Goal: Information Seeking & Learning: Check status

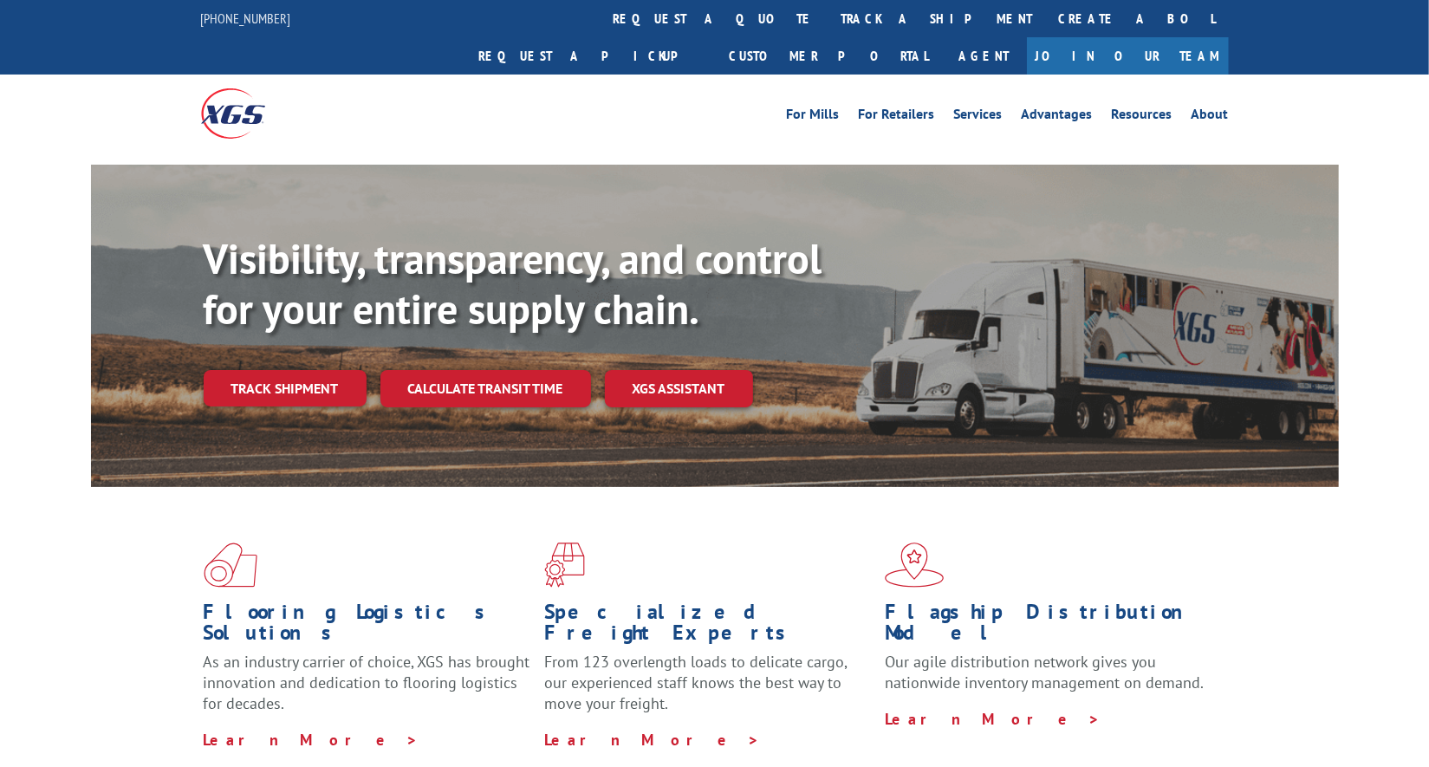
click at [828, 26] on link "track a shipment" at bounding box center [936, 18] width 217 height 37
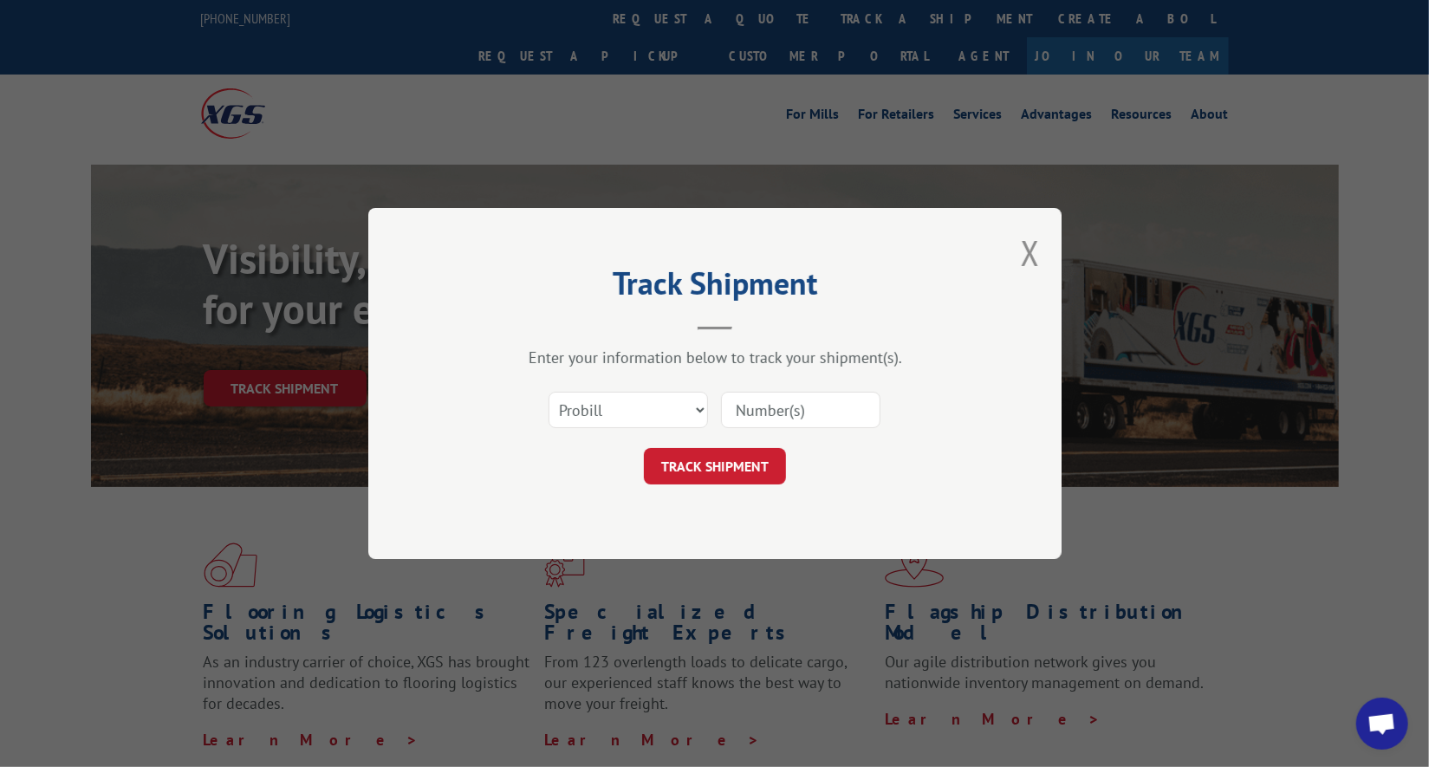
click at [766, 414] on input at bounding box center [800, 410] width 159 height 36
paste input "17564331"
type input "17564331"
click at [742, 455] on button "TRACK SHIPMENT" at bounding box center [715, 466] width 142 height 36
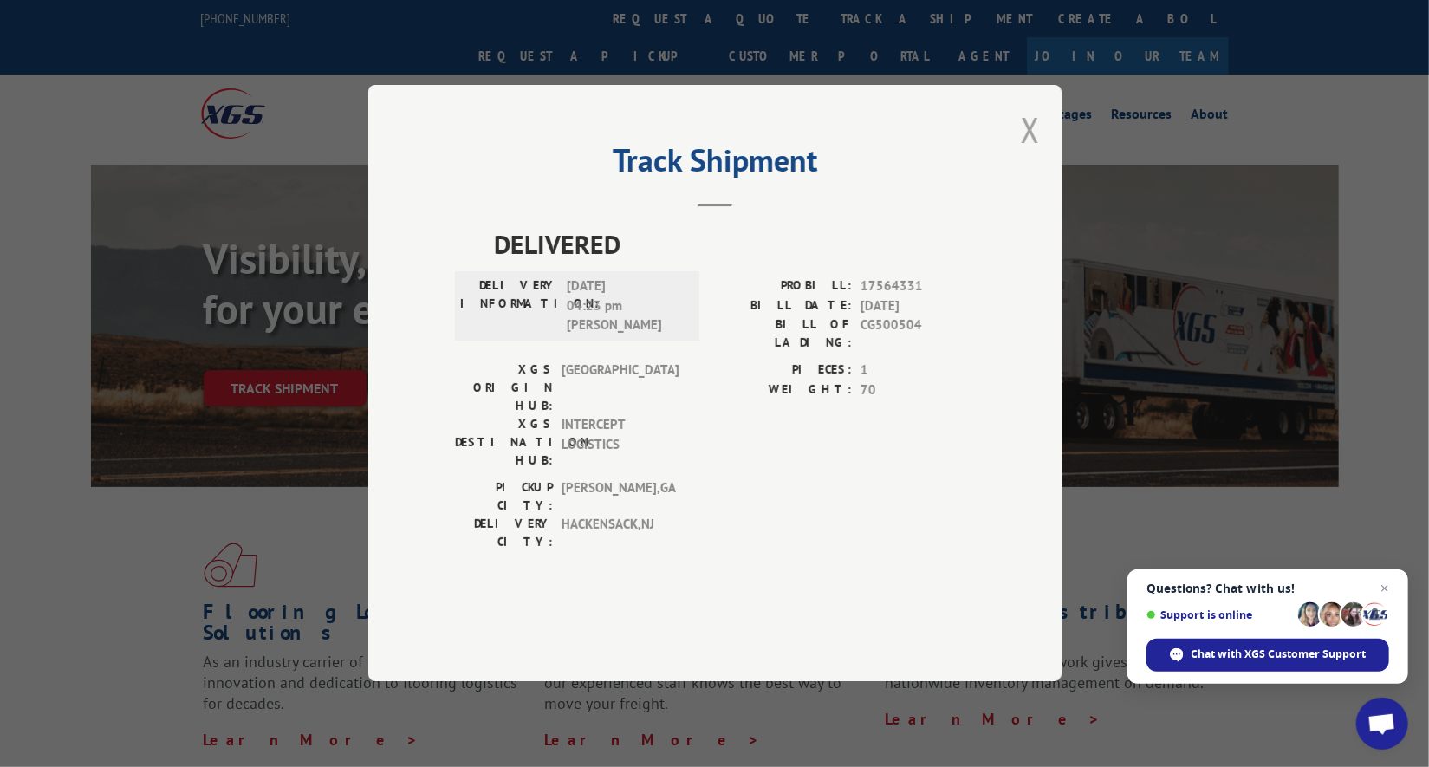
click at [1024, 152] on button "Close modal" at bounding box center [1029, 130] width 19 height 46
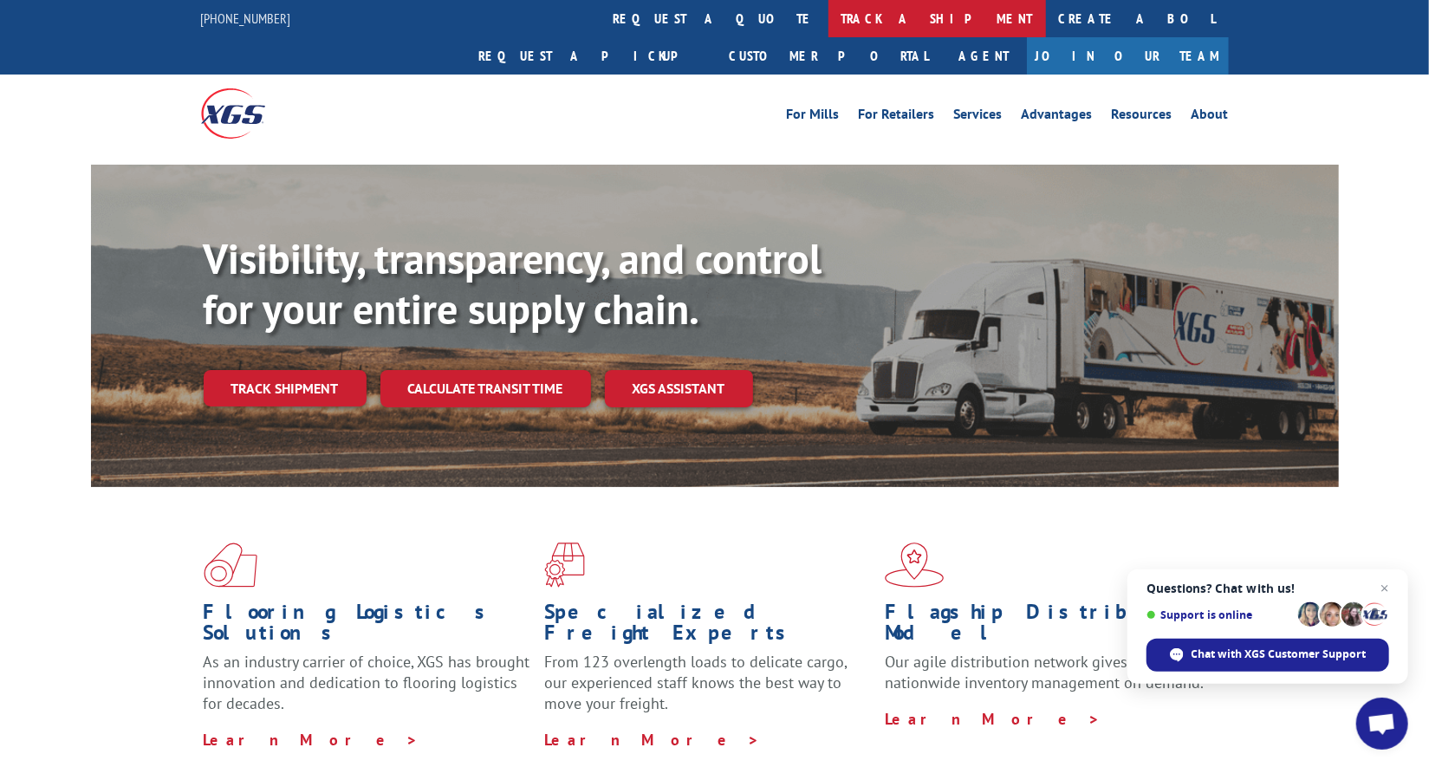
click at [828, 24] on link "track a shipment" at bounding box center [936, 18] width 217 height 37
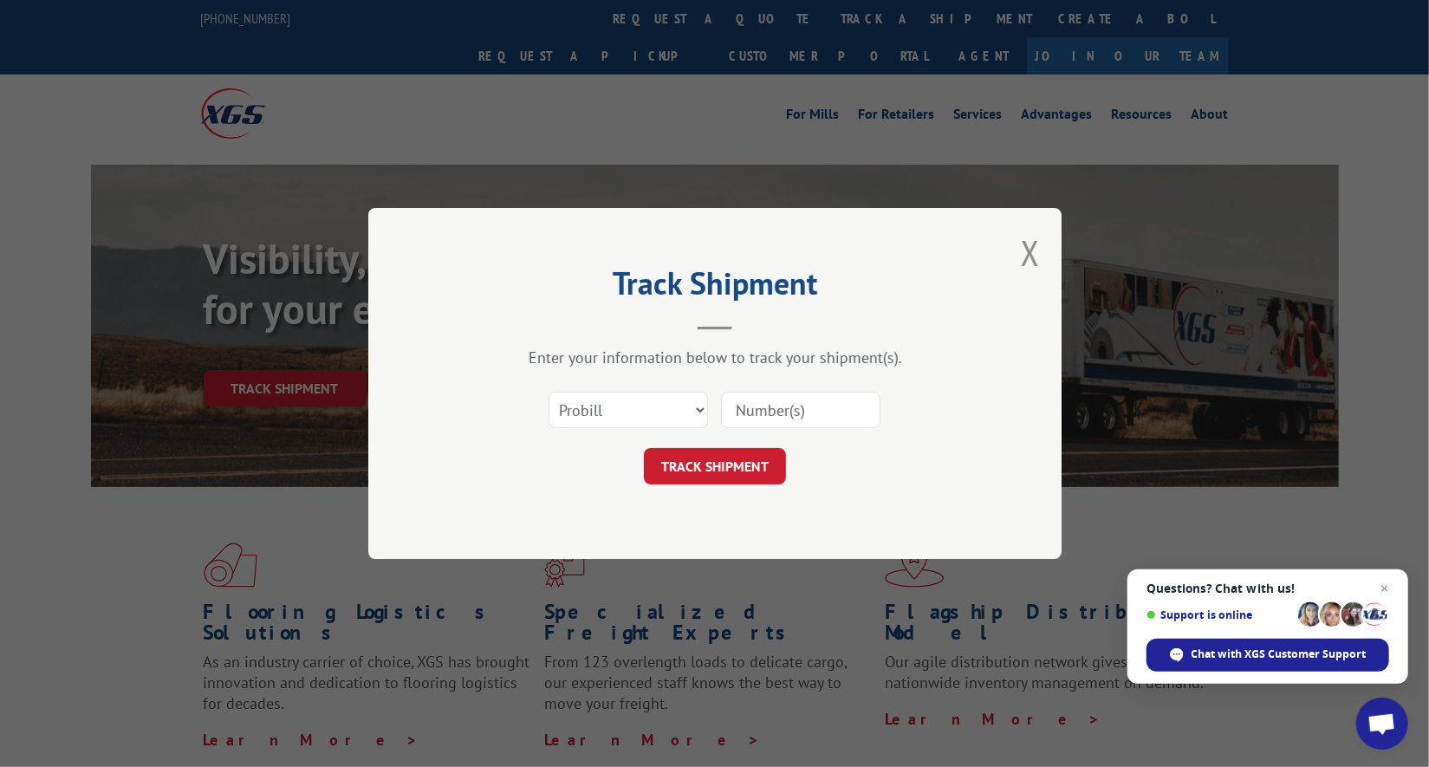
click at [824, 399] on input at bounding box center [800, 410] width 159 height 36
paste input "17549379"
type input "17549379"
click at [738, 450] on button "TRACK SHIPMENT" at bounding box center [715, 466] width 142 height 36
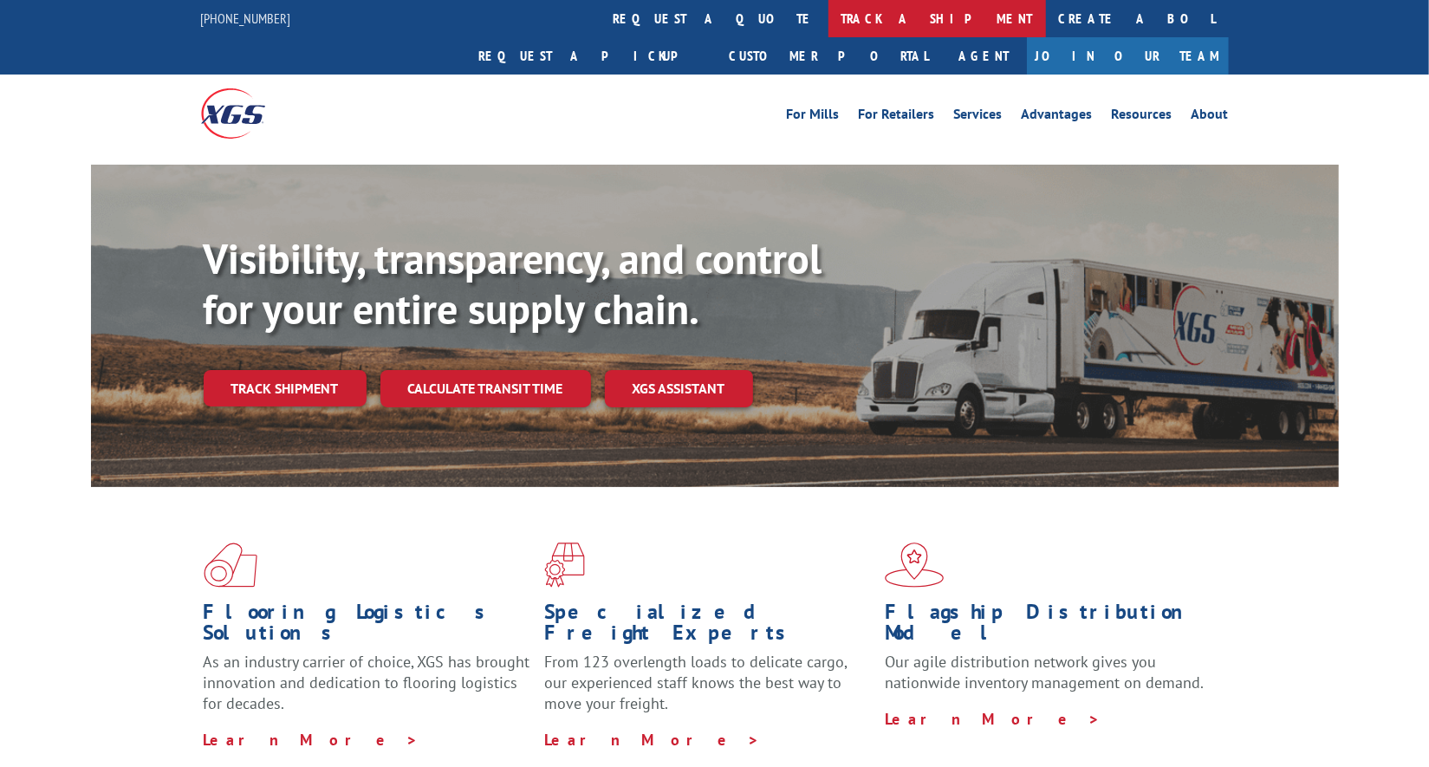
click at [828, 22] on link "track a shipment" at bounding box center [936, 18] width 217 height 37
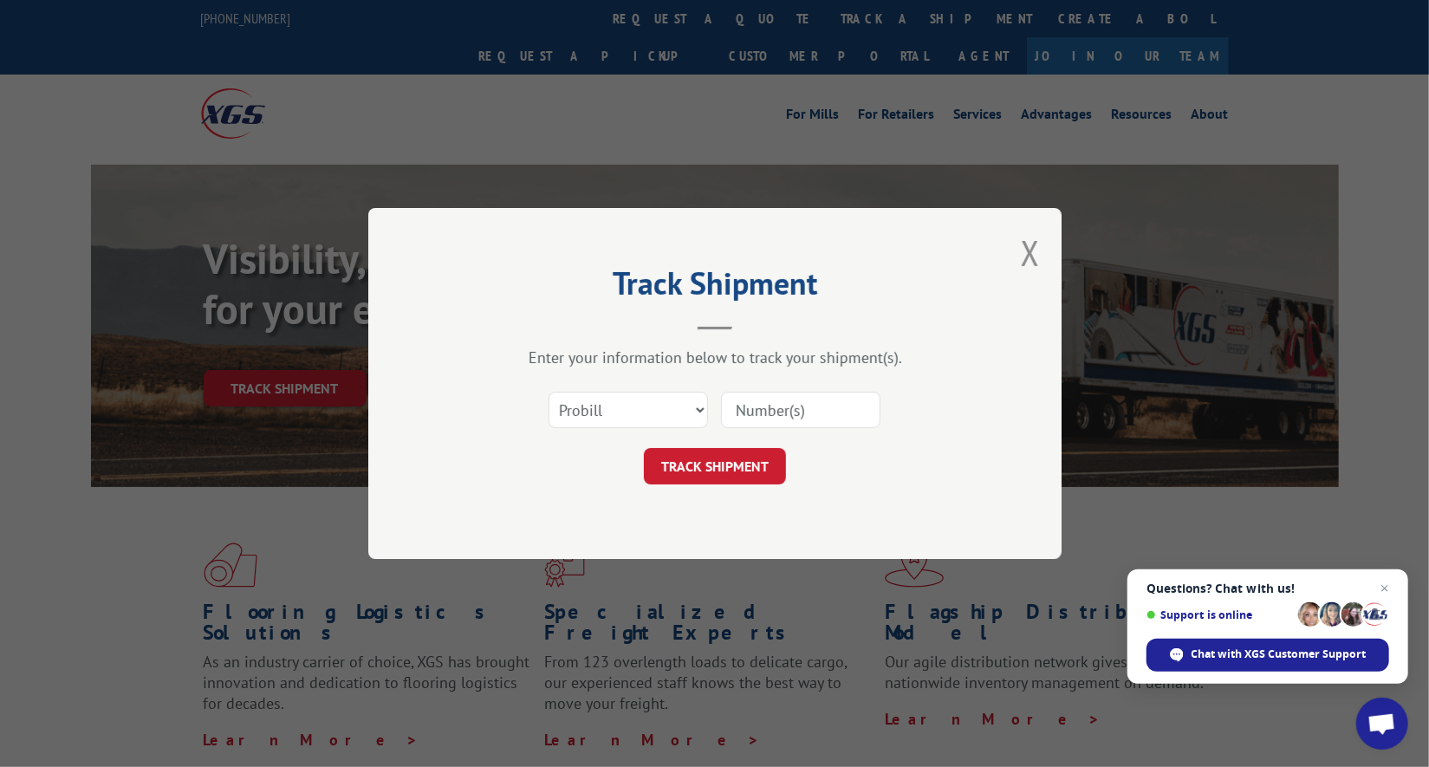
click at [754, 409] on input at bounding box center [800, 410] width 159 height 36
paste input "17549371"
type input "17549371"
click at [748, 460] on button "TRACK SHIPMENT" at bounding box center [715, 466] width 142 height 36
